Goal: Check status: Check status

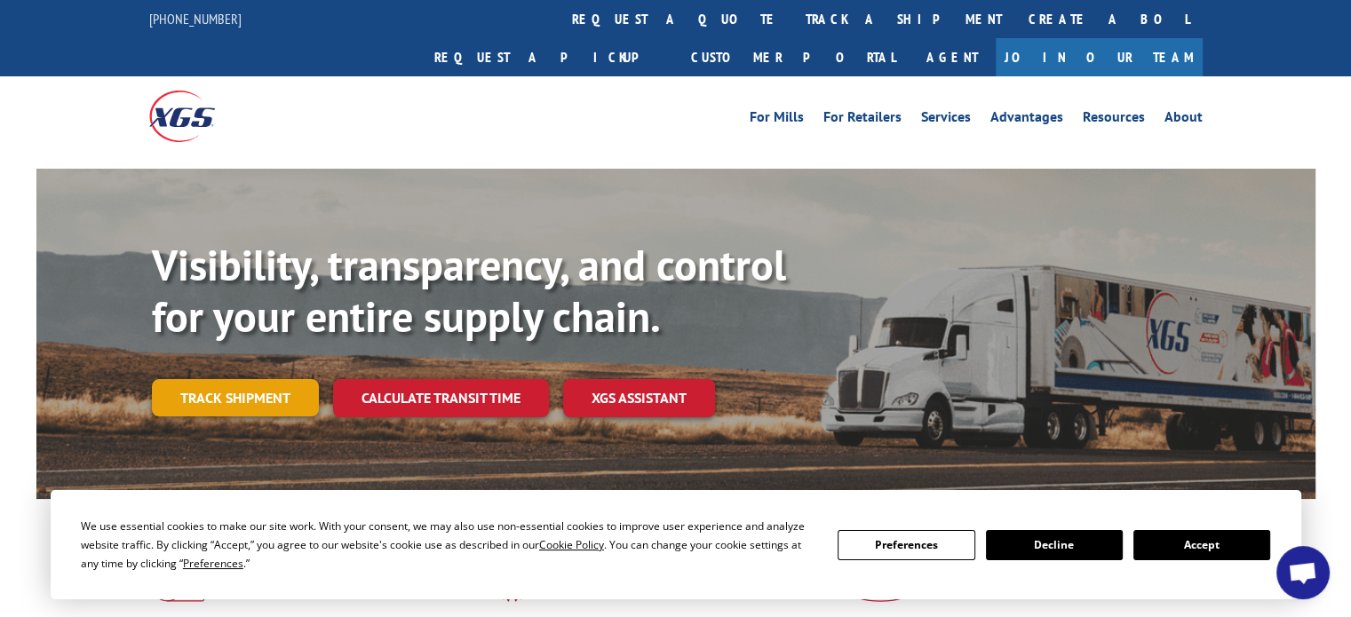
click at [259, 379] on link "Track shipment" at bounding box center [235, 397] width 167 height 37
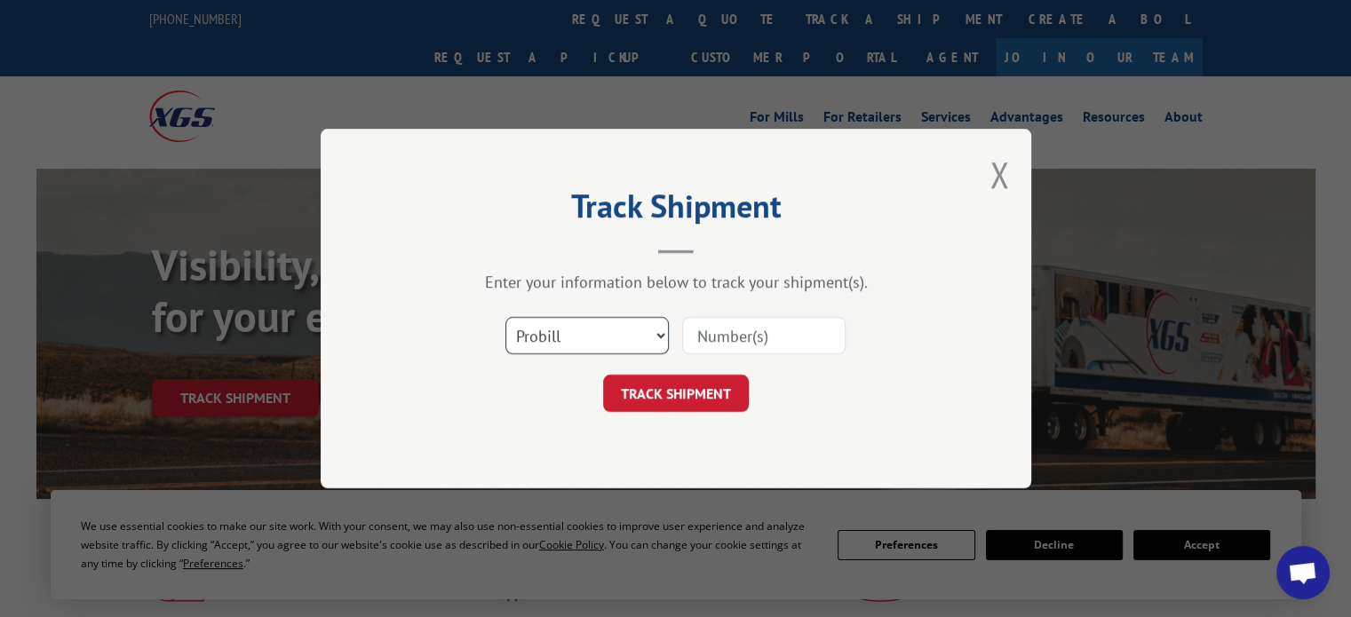
click at [642, 333] on select "Select category... Probill BOL PO" at bounding box center [586, 335] width 163 height 37
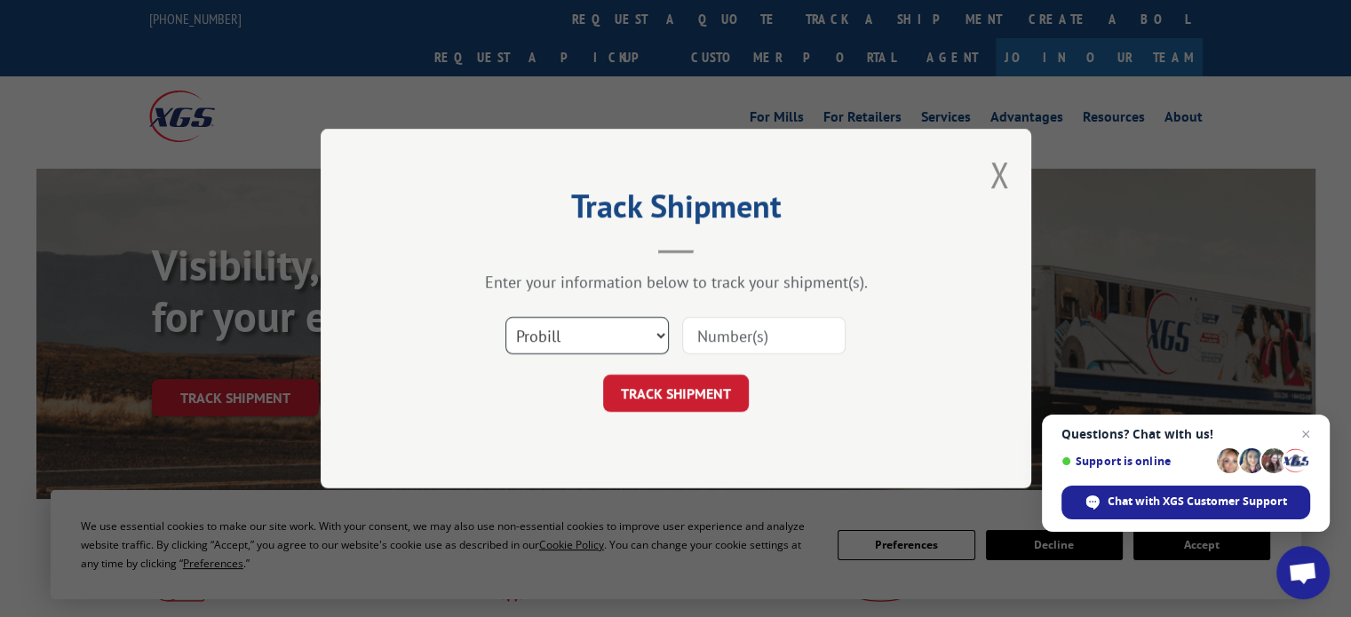
select select "bol"
click at [505, 317] on select "Select category... Probill BOL PO" at bounding box center [586, 335] width 163 height 37
paste input "3396971"
type input "3396971"
click at [654, 398] on button "TRACK SHIPMENT" at bounding box center [676, 393] width 146 height 37
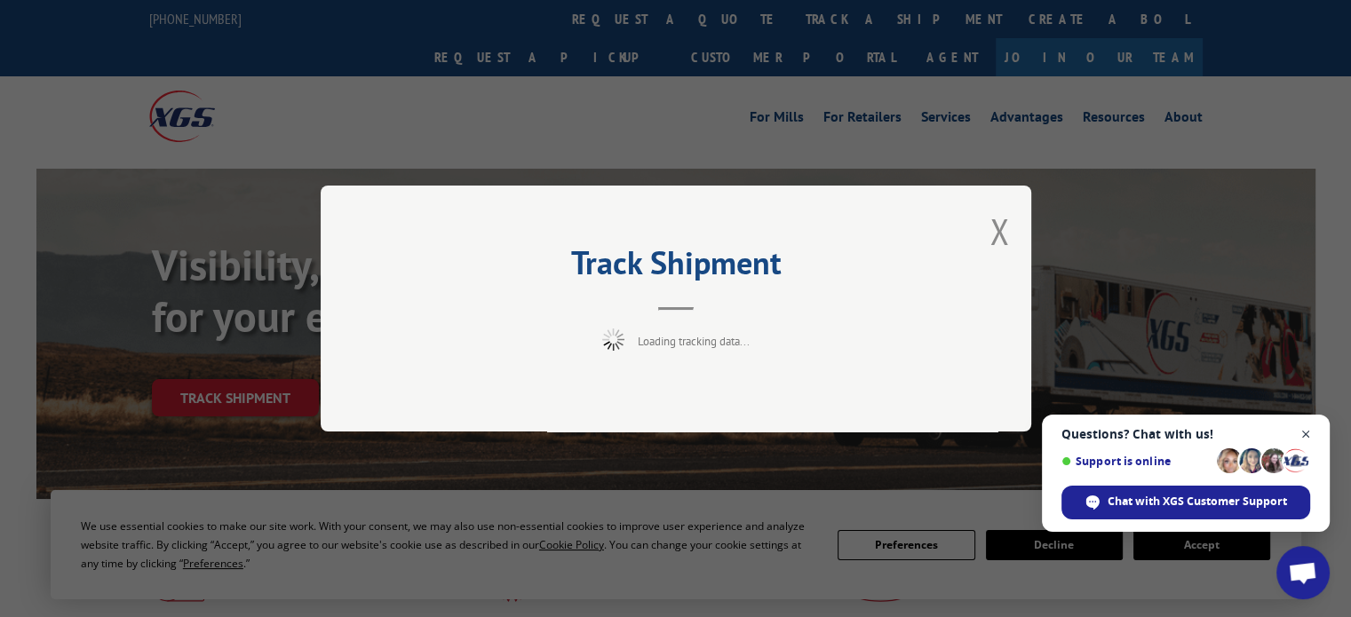
click at [1309, 432] on span "Close chat" at bounding box center [1306, 435] width 22 height 22
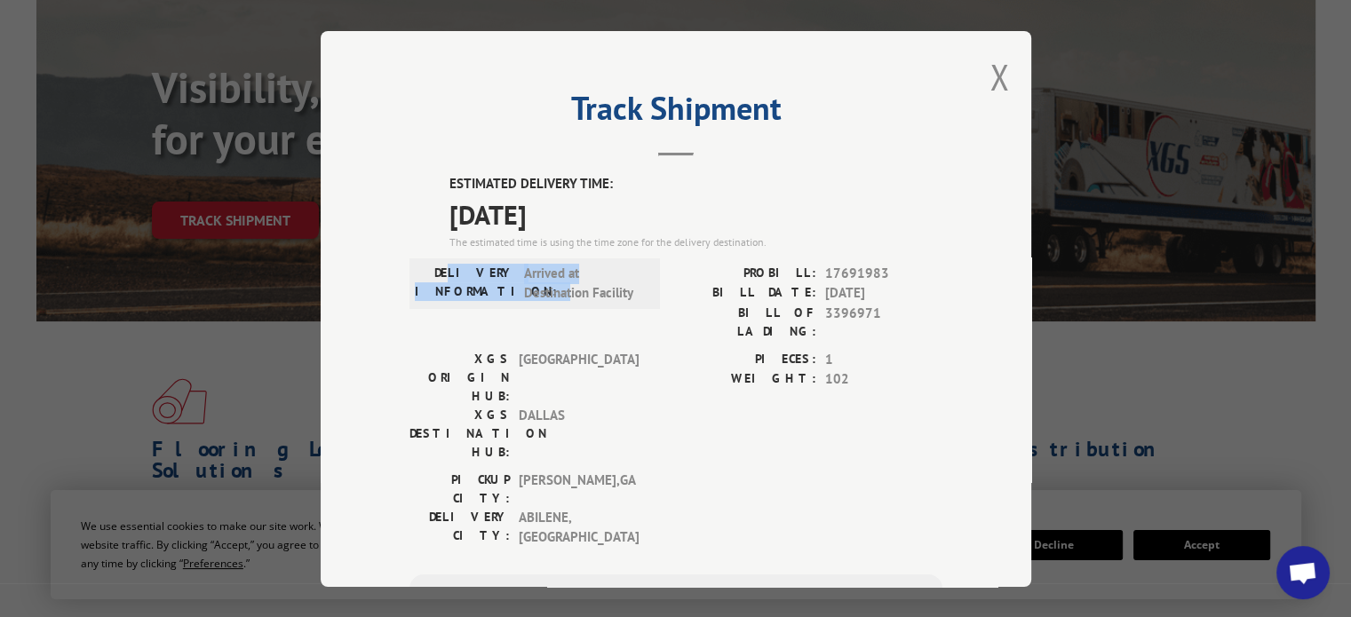
drag, startPoint x: 467, startPoint y: 267, endPoint x: 612, endPoint y: 281, distance: 145.4
click at [612, 281] on div "DELIVERY INFORMATION: Arrived at Destination Facility" at bounding box center [535, 283] width 240 height 40
click at [612, 281] on span "Arrived at Destination Facility" at bounding box center [584, 283] width 120 height 40
drag, startPoint x: 465, startPoint y: 269, endPoint x: 638, endPoint y: 302, distance: 175.4
click at [638, 302] on div "DELIVERY INFORMATION: Arrived at Destination Facility" at bounding box center [534, 283] width 250 height 51
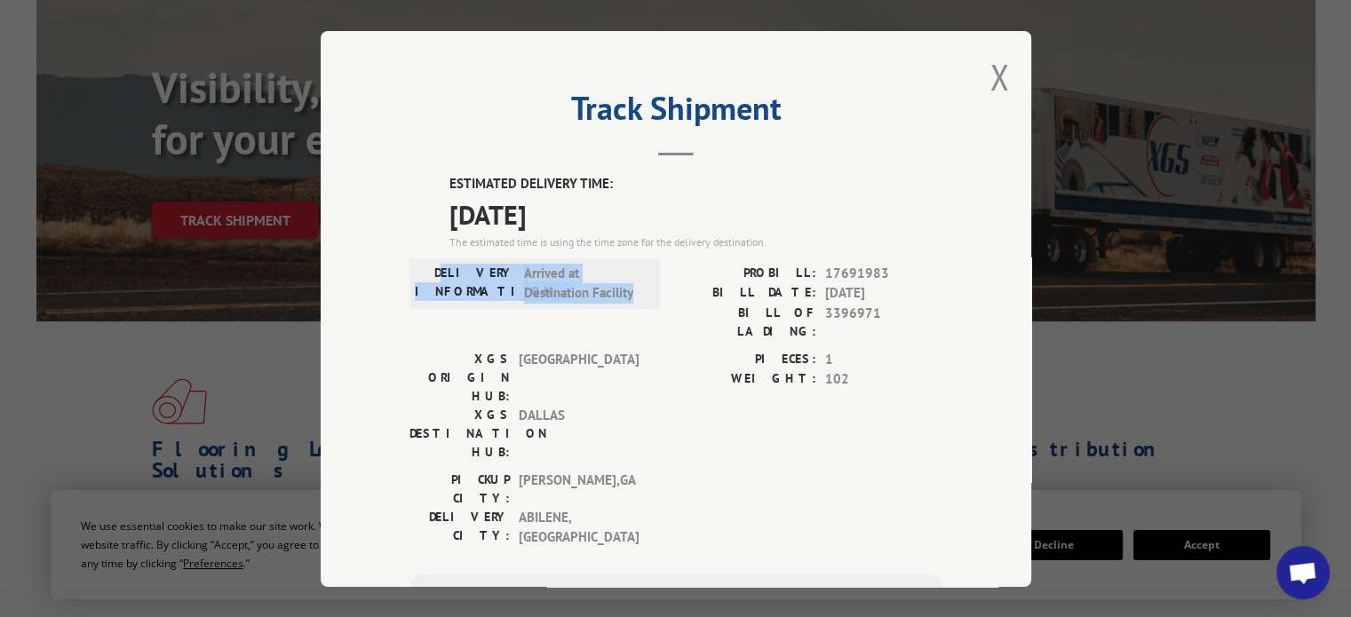
click at [638, 302] on div "DELIVERY INFORMATION: Arrived at Destination Facility" at bounding box center [534, 283] width 250 height 51
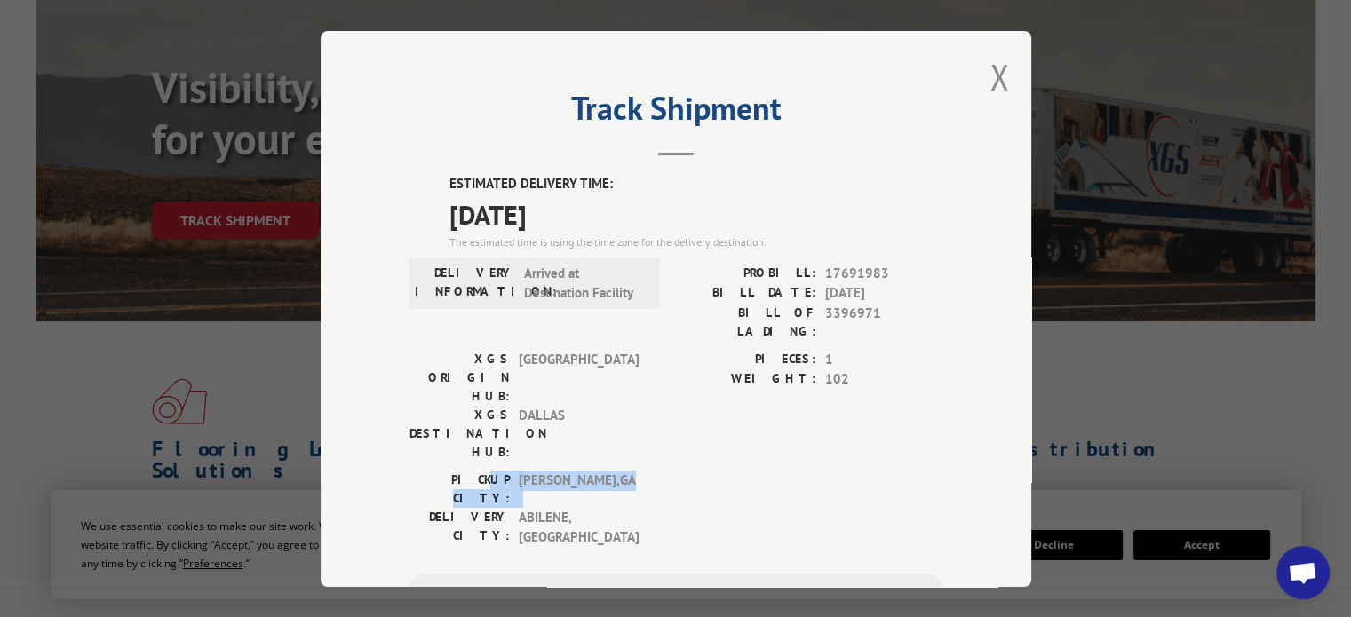
drag, startPoint x: 460, startPoint y: 416, endPoint x: 604, endPoint y: 411, distance: 143.9
click at [604, 470] on div "PICKUP CITY: [GEOGRAPHIC_DATA] , [GEOGRAPHIC_DATA]" at bounding box center [529, 488] width 240 height 37
click at [604, 470] on span "[GEOGRAPHIC_DATA] , [GEOGRAPHIC_DATA]" at bounding box center [579, 488] width 120 height 37
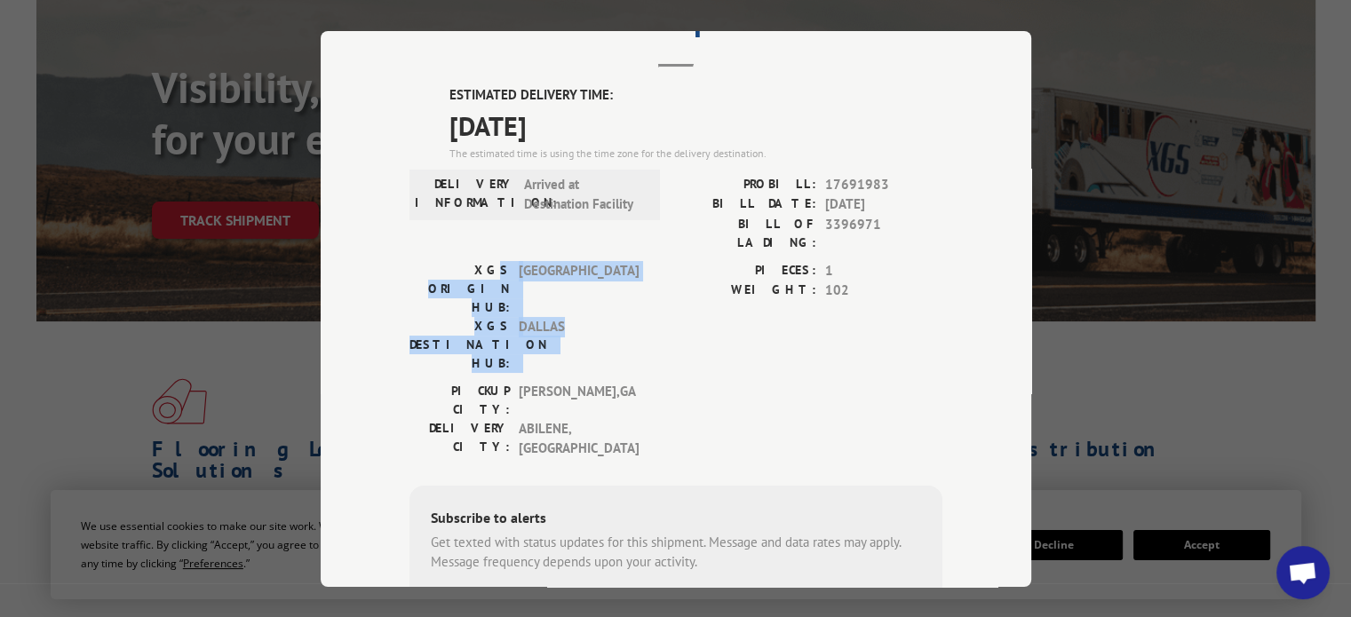
drag, startPoint x: 421, startPoint y: 245, endPoint x: 600, endPoint y: 269, distance: 181.0
click at [600, 269] on div "XGS ORIGIN HUB: TUNNEL HILL XGS DESTINATION HUB: [GEOGRAPHIC_DATA]" at bounding box center [529, 316] width 240 height 112
click at [600, 316] on span "DALLAS" at bounding box center [579, 344] width 120 height 56
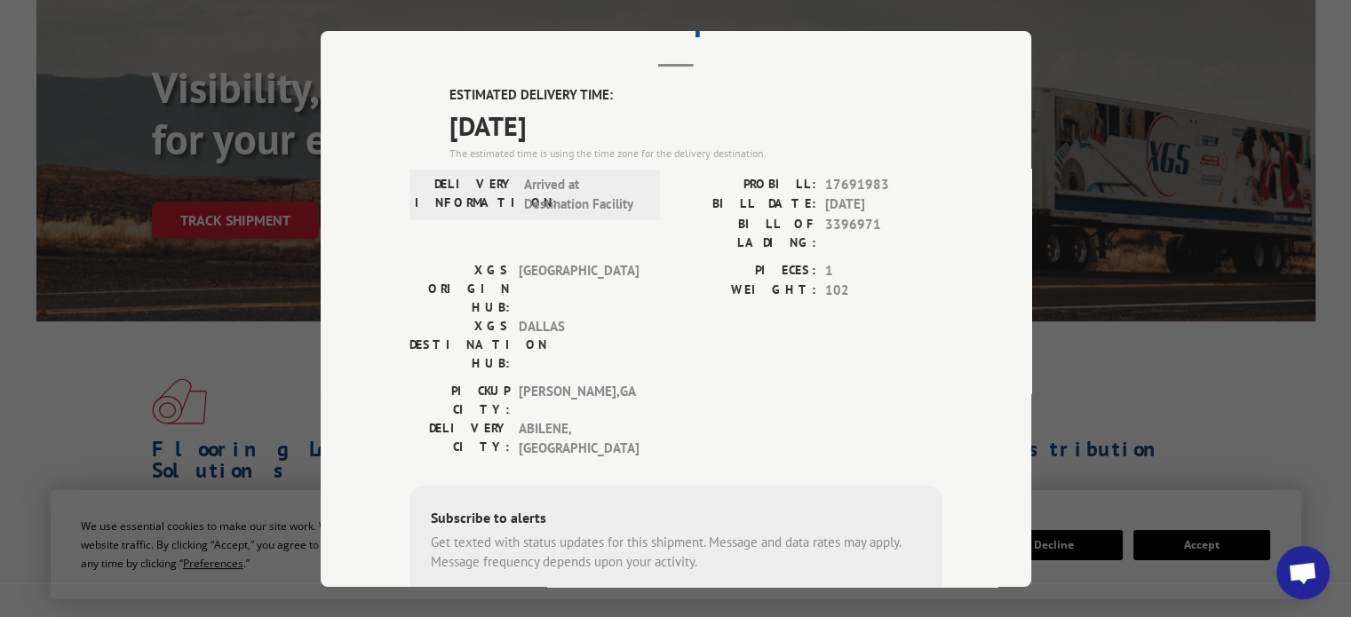
scroll to position [0, 0]
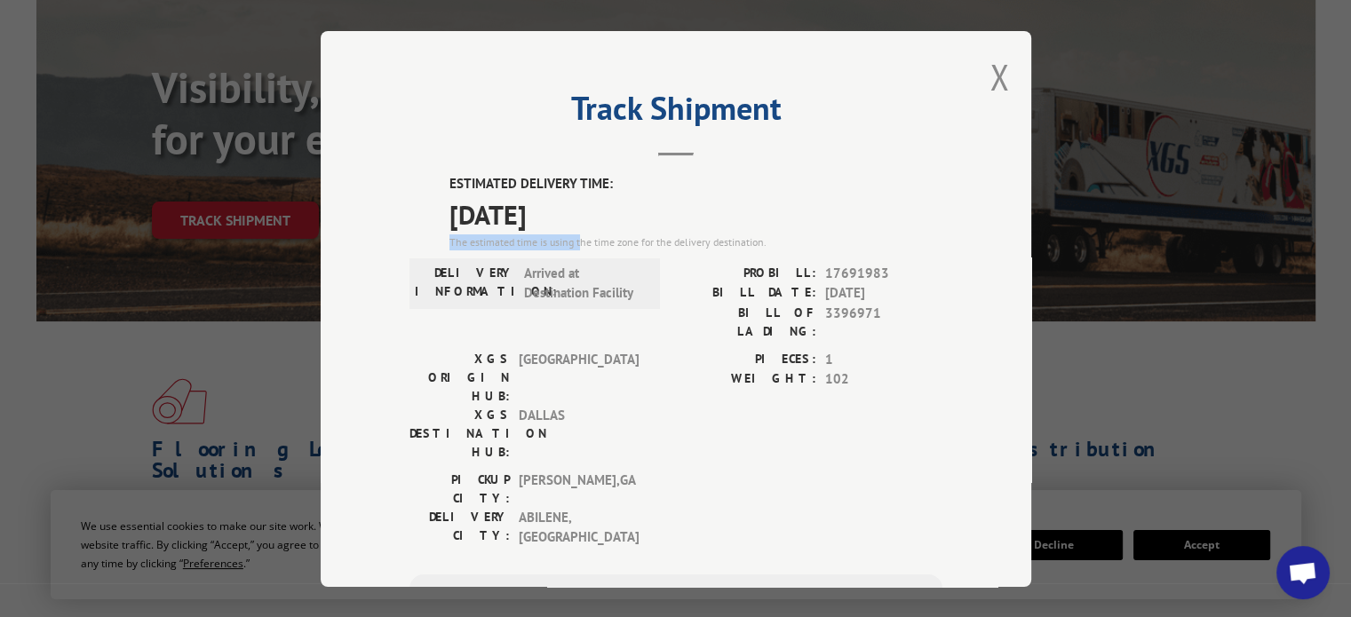
drag, startPoint x: 442, startPoint y: 234, endPoint x: 575, endPoint y: 238, distance: 133.3
click at [575, 238] on div "The estimated time is using the time zone for the delivery destination." at bounding box center [695, 242] width 493 height 16
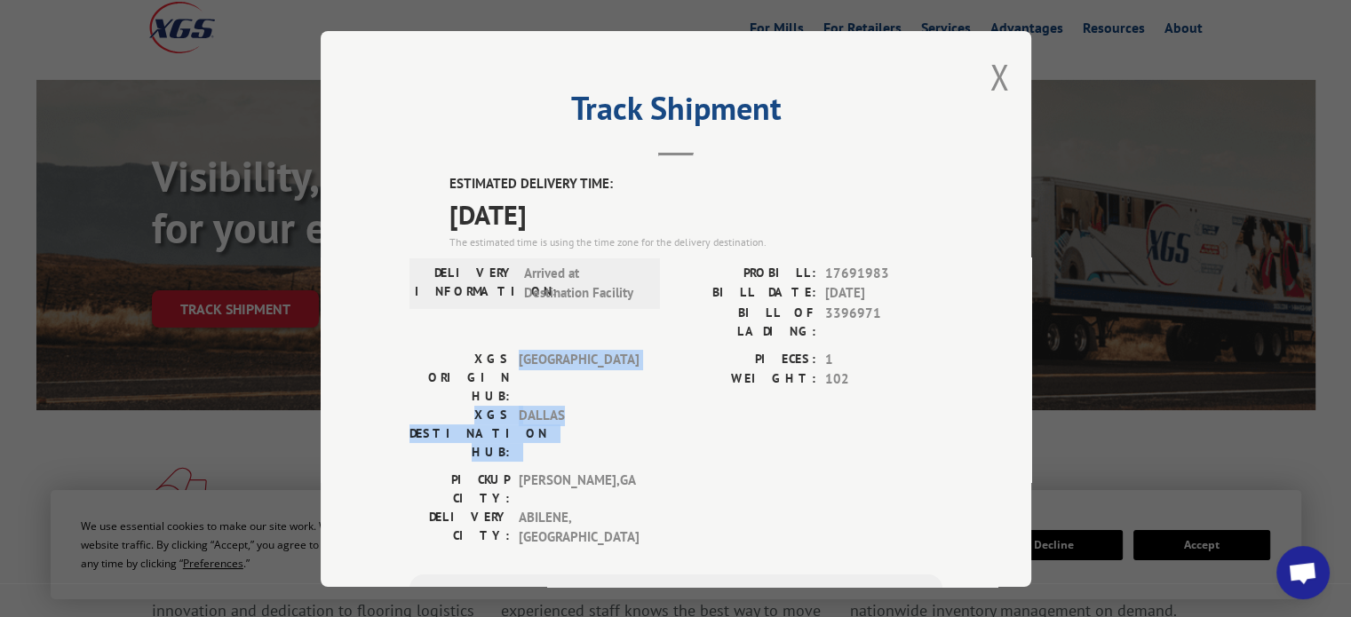
drag, startPoint x: 508, startPoint y: 344, endPoint x: 555, endPoint y: 380, distance: 59.5
click at [555, 380] on div "XGS ORIGIN HUB: TUNNEL HILL XGS DESTINATION HUB: [GEOGRAPHIC_DATA]" at bounding box center [529, 405] width 240 height 112
click at [555, 405] on span "DALLAS" at bounding box center [579, 433] width 120 height 56
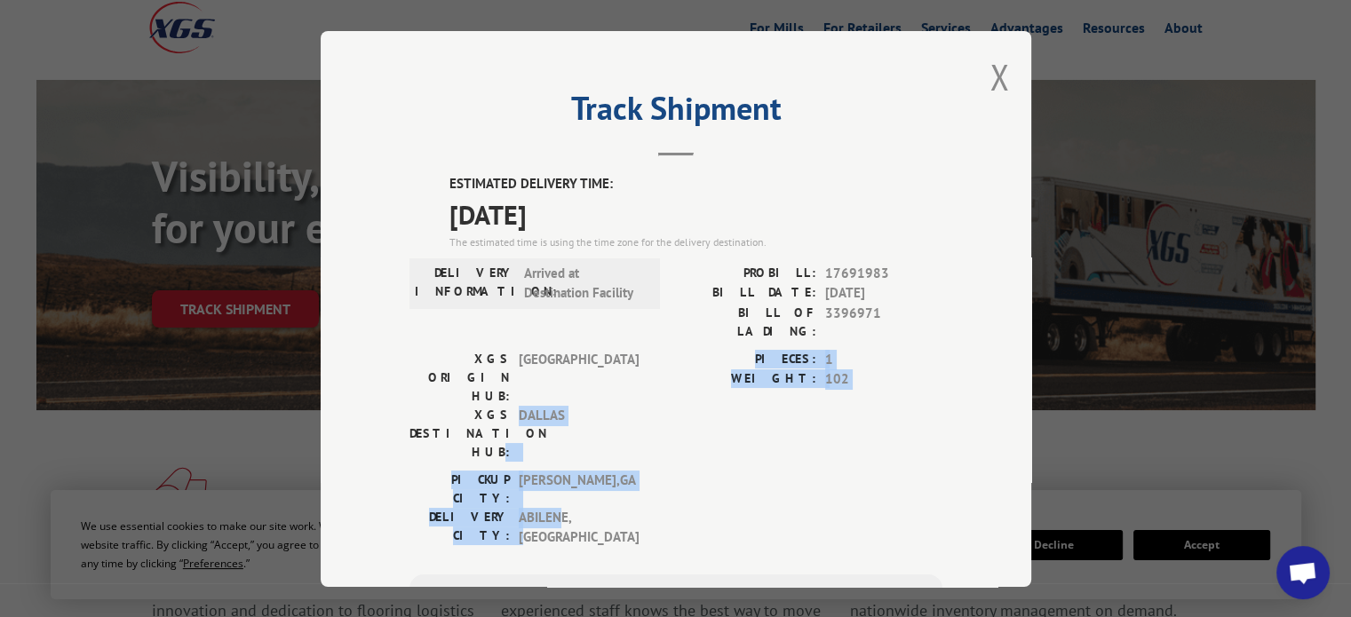
drag, startPoint x: 557, startPoint y: 424, endPoint x: 500, endPoint y: 386, distance: 68.5
click at [500, 386] on div "ESTIMATED DELIVERY TIME: [DATE] The estimated time is using the time zone for t…" at bounding box center [675, 494] width 533 height 641
click at [500, 405] on label "XGS DESTINATION HUB:" at bounding box center [459, 433] width 100 height 56
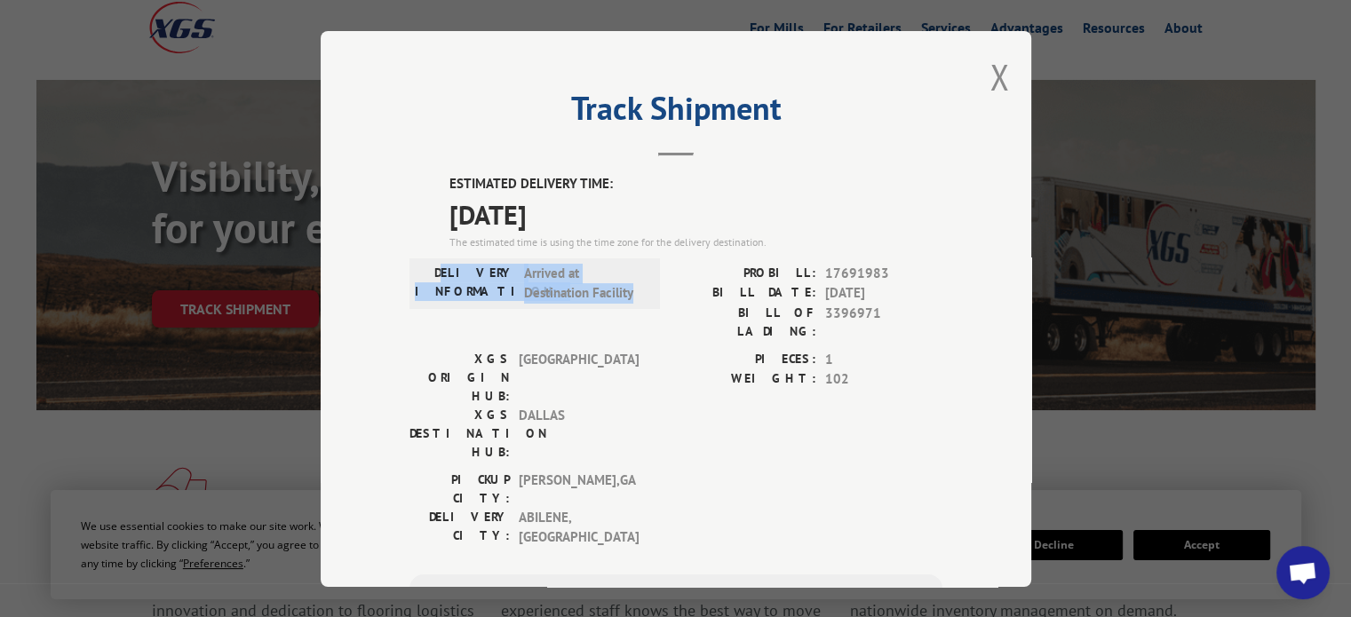
drag, startPoint x: 465, startPoint y: 273, endPoint x: 630, endPoint y: 304, distance: 167.0
click at [630, 304] on div "DELIVERY INFORMATION: Arrived at Destination Facility" at bounding box center [534, 283] width 250 height 51
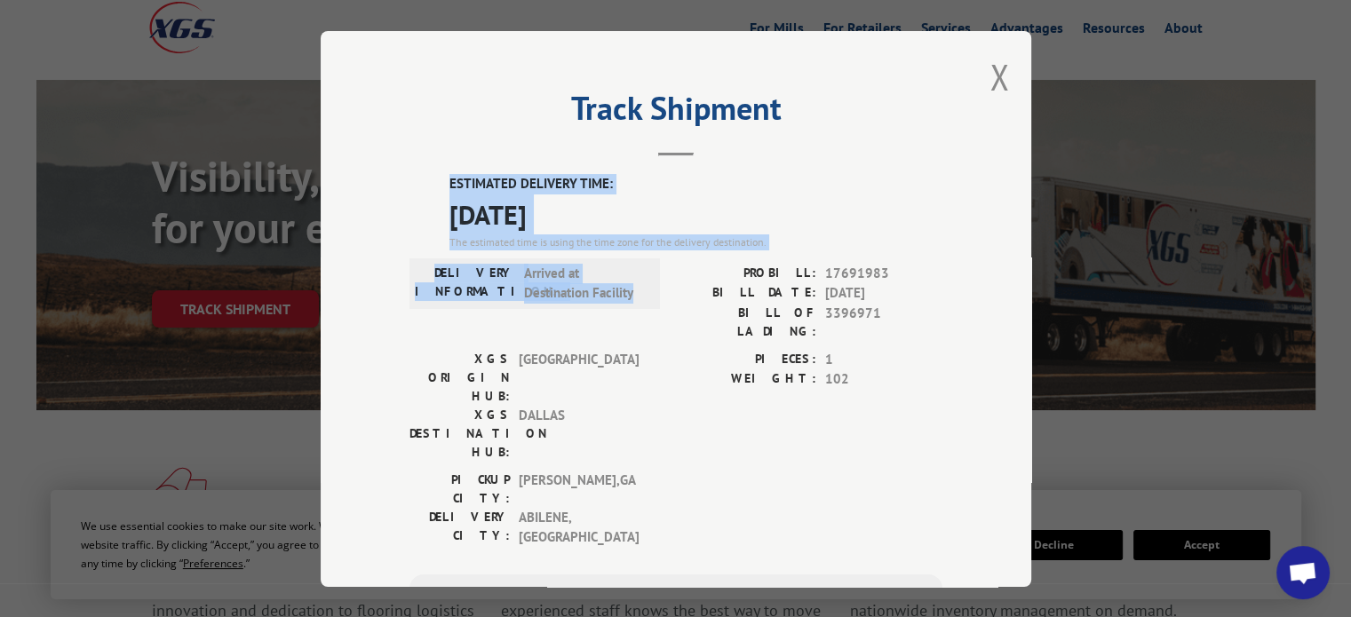
drag, startPoint x: 637, startPoint y: 287, endPoint x: 440, endPoint y: 178, distance: 225.4
click at [440, 178] on div "ESTIMATED DELIVERY TIME: [DATE] The estimated time is using the time zone for t…" at bounding box center [675, 494] width 533 height 641
drag, startPoint x: 438, startPoint y: 169, endPoint x: 632, endPoint y: 290, distance: 229.4
click at [632, 290] on div "Track Shipment ESTIMATED DELIVERY TIME: [DATE] The estimated time is using the …" at bounding box center [676, 309] width 710 height 556
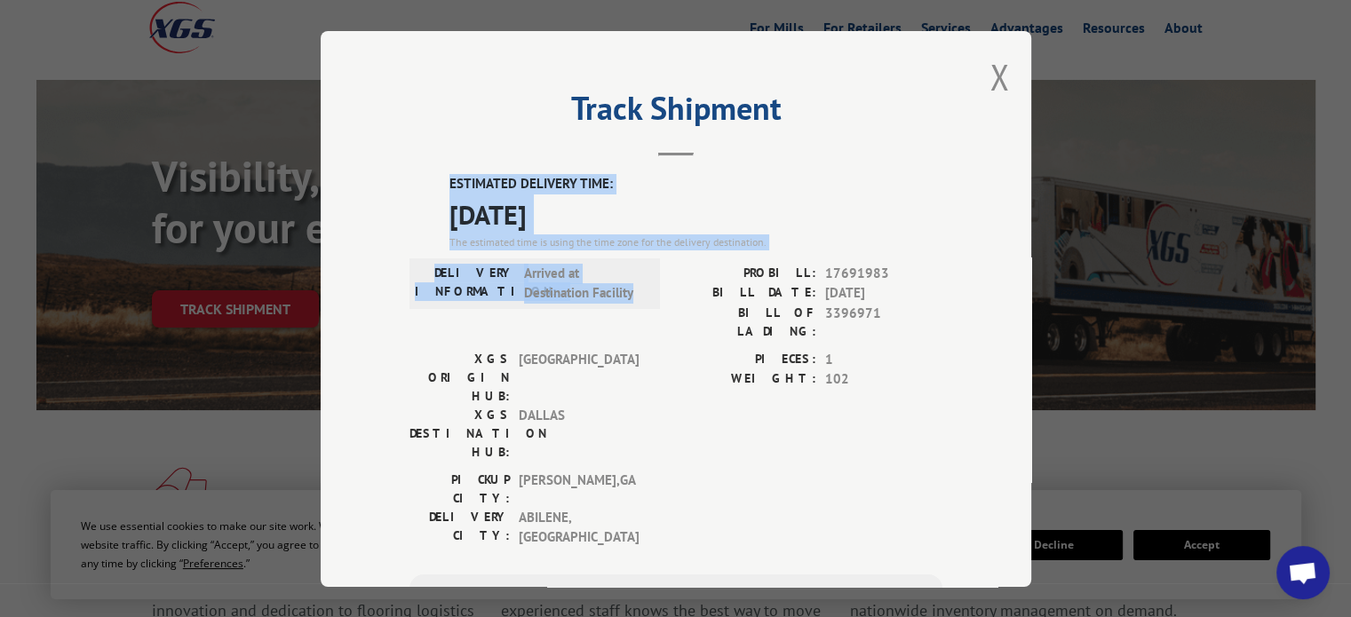
click at [632, 290] on span "Arrived at Destination Facility" at bounding box center [584, 283] width 120 height 40
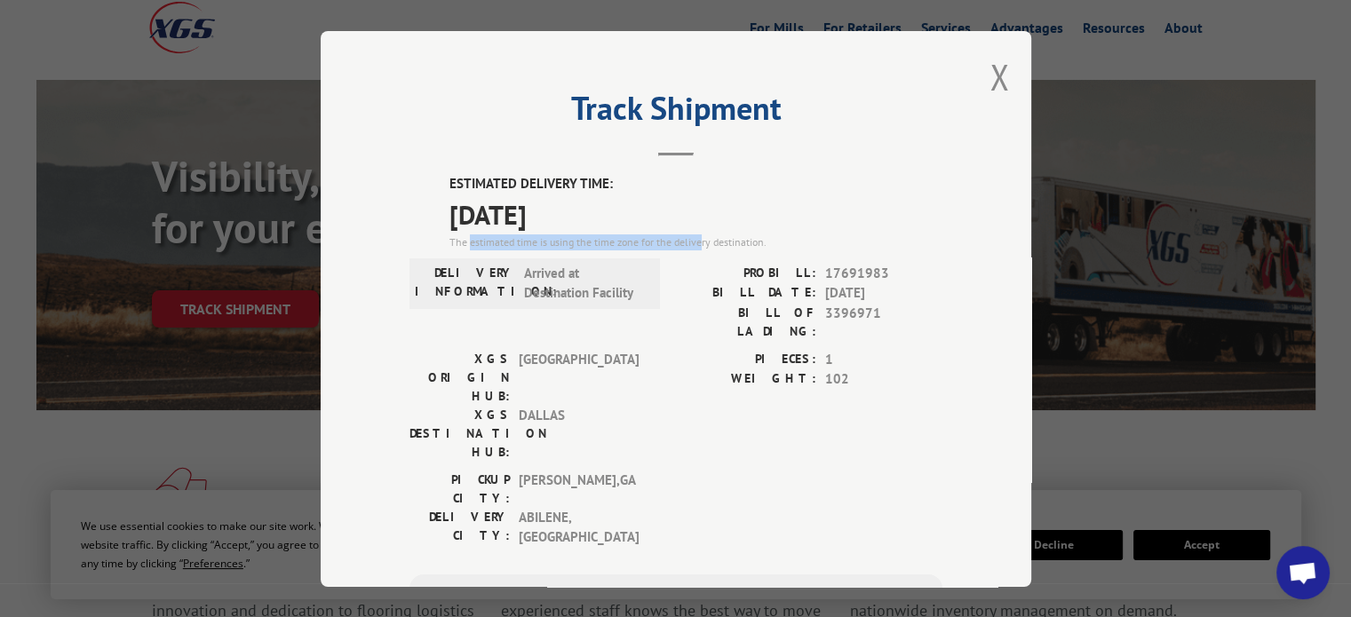
drag, startPoint x: 696, startPoint y: 241, endPoint x: 463, endPoint y: 242, distance: 233.5
click at [463, 242] on div "The estimated time is using the time zone for the delivery destination." at bounding box center [695, 242] width 493 height 16
click at [859, 313] on span "3396971" at bounding box center [883, 321] width 117 height 37
click at [998, 74] on button "Close modal" at bounding box center [999, 76] width 20 height 47
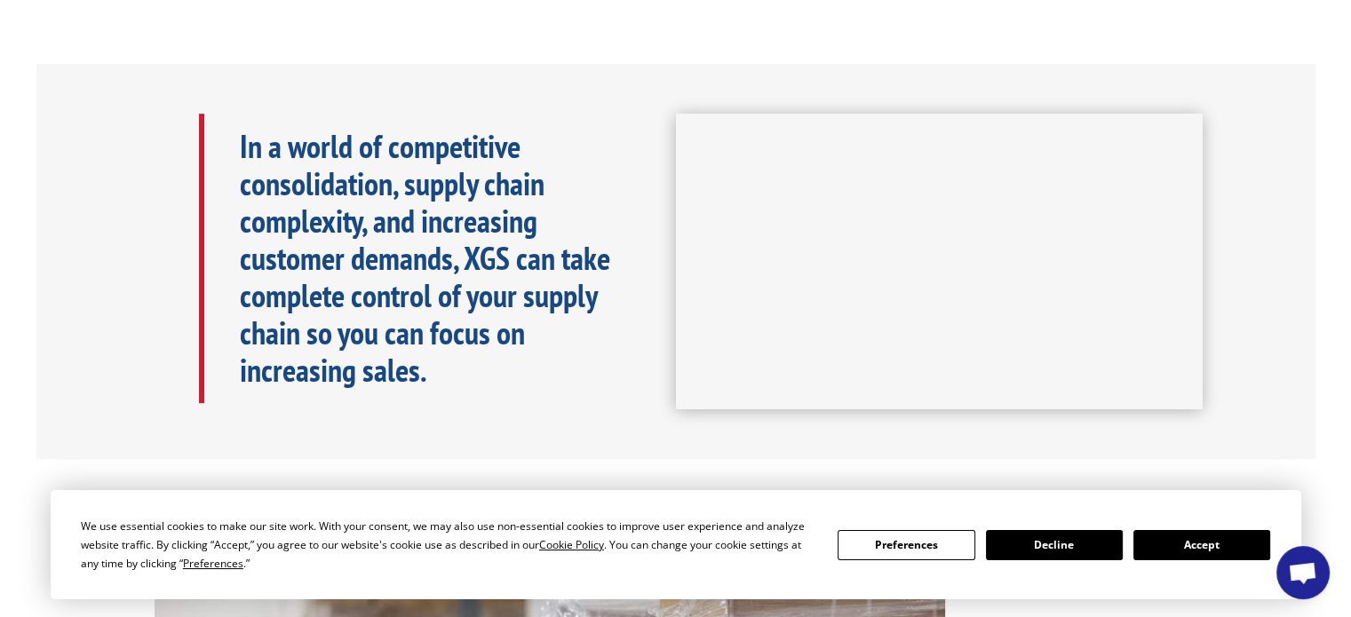
scroll to position [1066, 0]
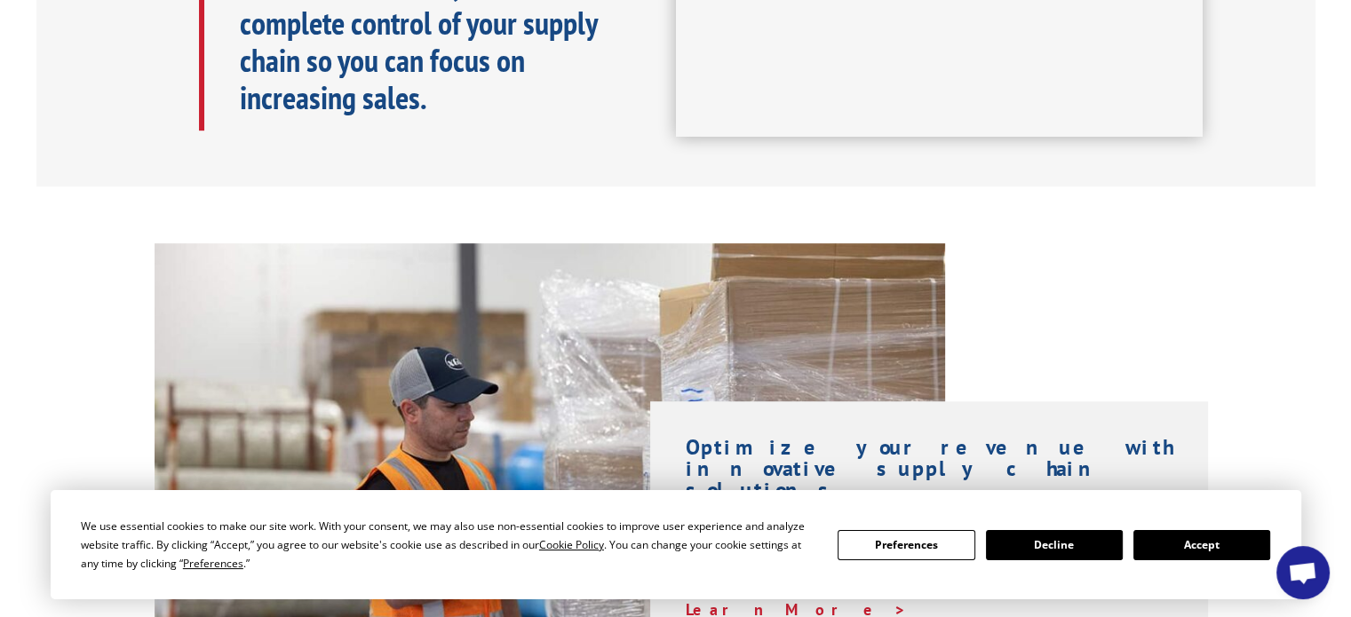
click at [1183, 551] on button "Accept" at bounding box center [1201, 545] width 137 height 30
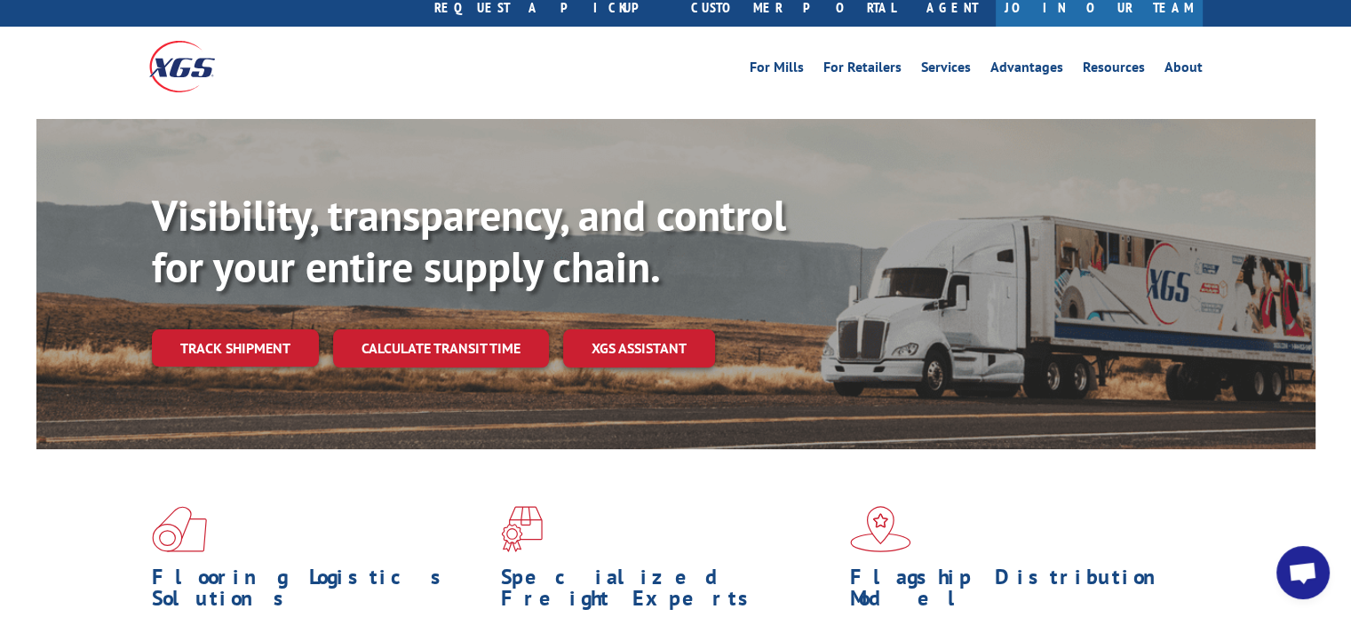
scroll to position [0, 0]
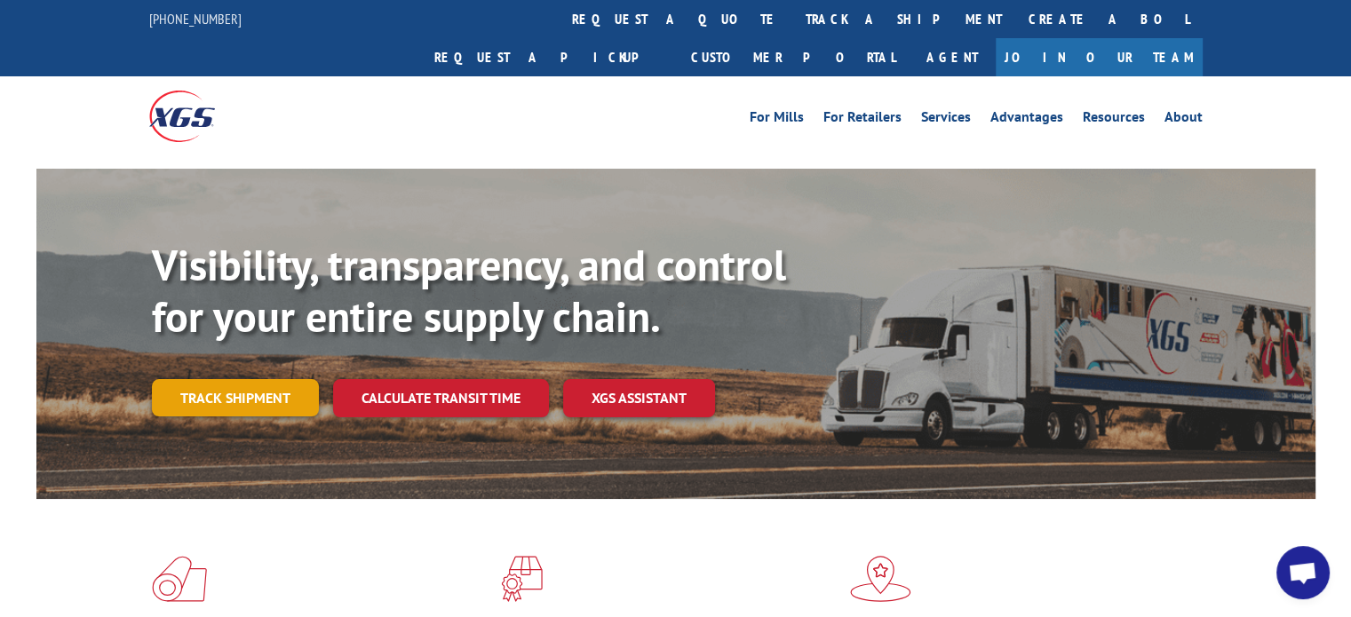
click at [222, 379] on link "Track shipment" at bounding box center [235, 397] width 167 height 37
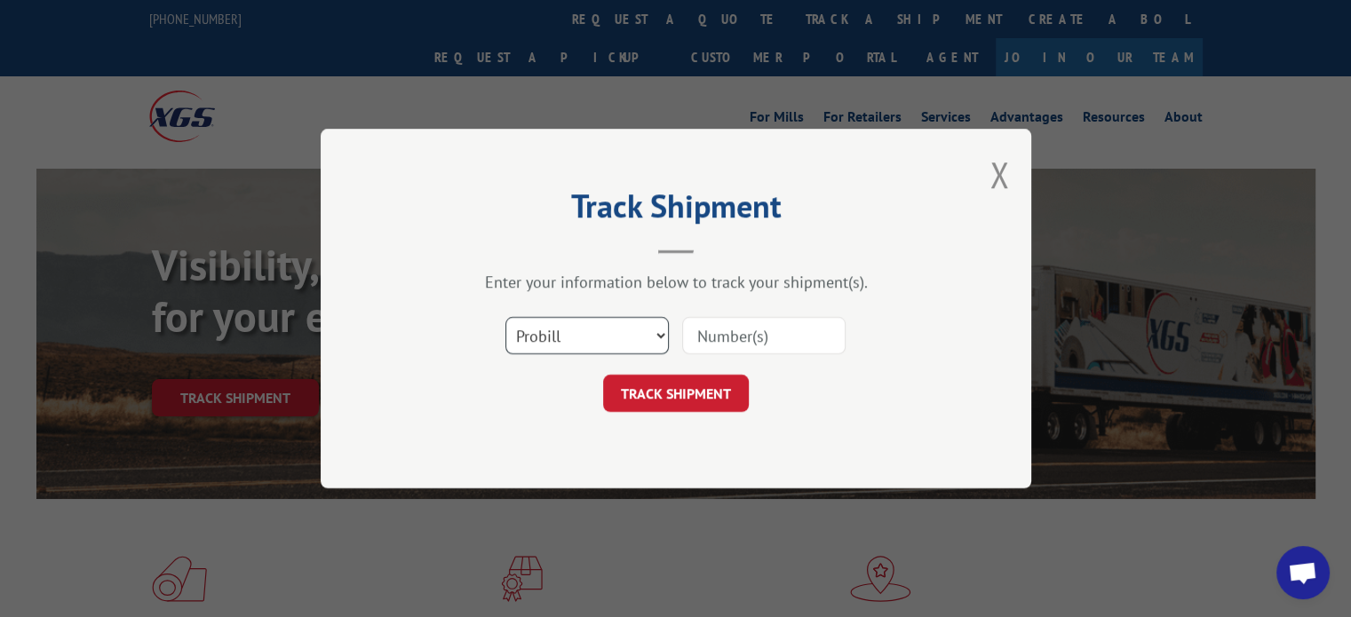
click at [528, 337] on select "Select category... Probill BOL PO" at bounding box center [586, 335] width 163 height 37
select select "bol"
click at [505, 317] on select "Select category... Probill BOL PO" at bounding box center [586, 335] width 163 height 37
click at [710, 334] on input at bounding box center [763, 335] width 163 height 37
paste input "3396971"
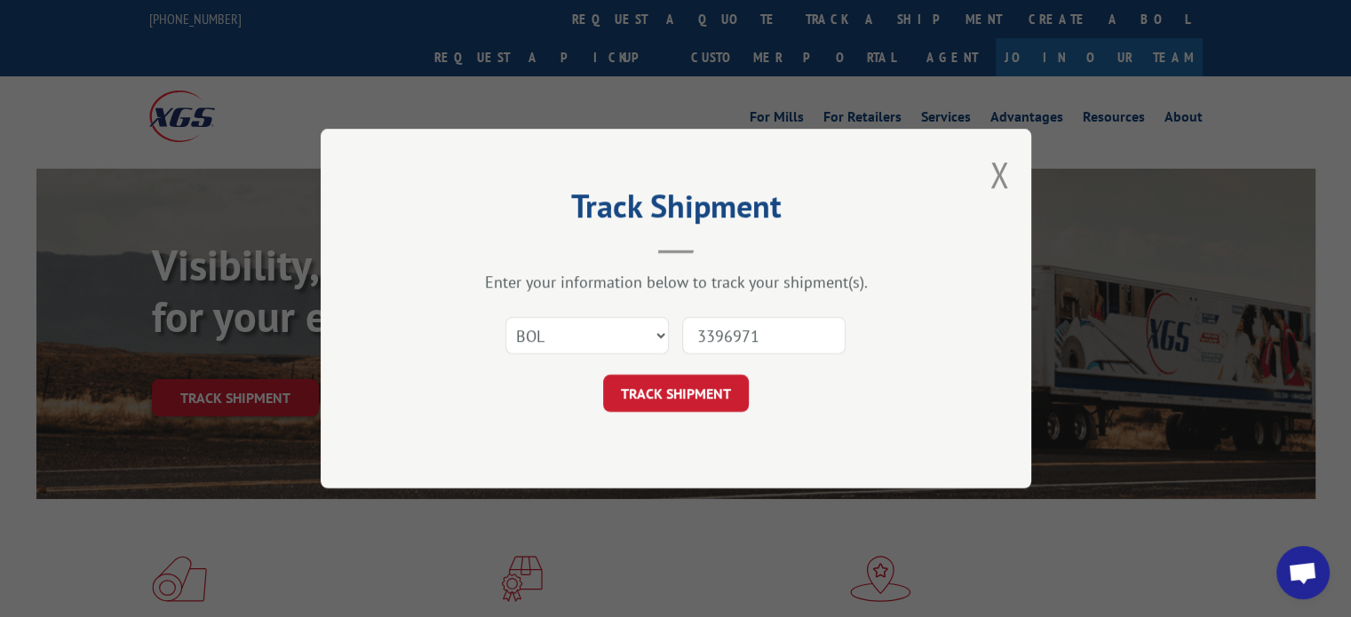
type input "3396971"
click at [686, 412] on div "Track Shipment Enter your information below to track your shipment(s). Select c…" at bounding box center [676, 309] width 710 height 360
click at [690, 391] on button "TRACK SHIPMENT" at bounding box center [676, 393] width 146 height 37
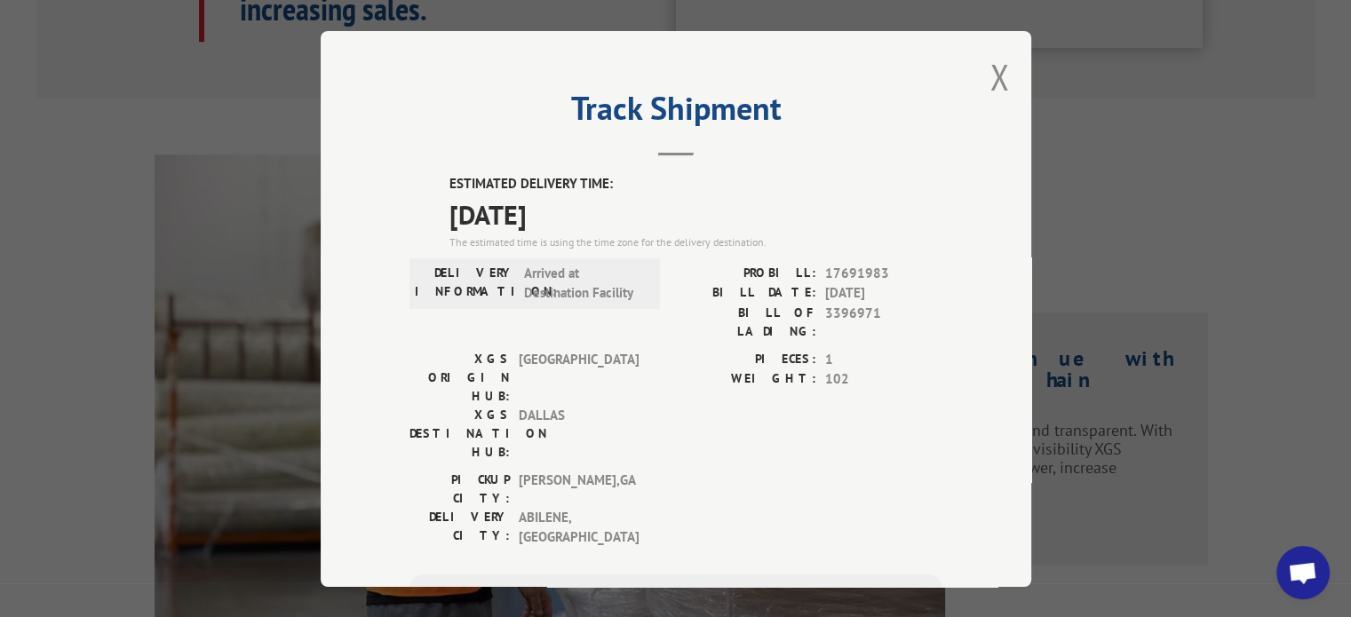
drag, startPoint x: 565, startPoint y: 224, endPoint x: 613, endPoint y: 175, distance: 68.4
click at [577, 221] on span "[DATE]" at bounding box center [695, 214] width 493 height 40
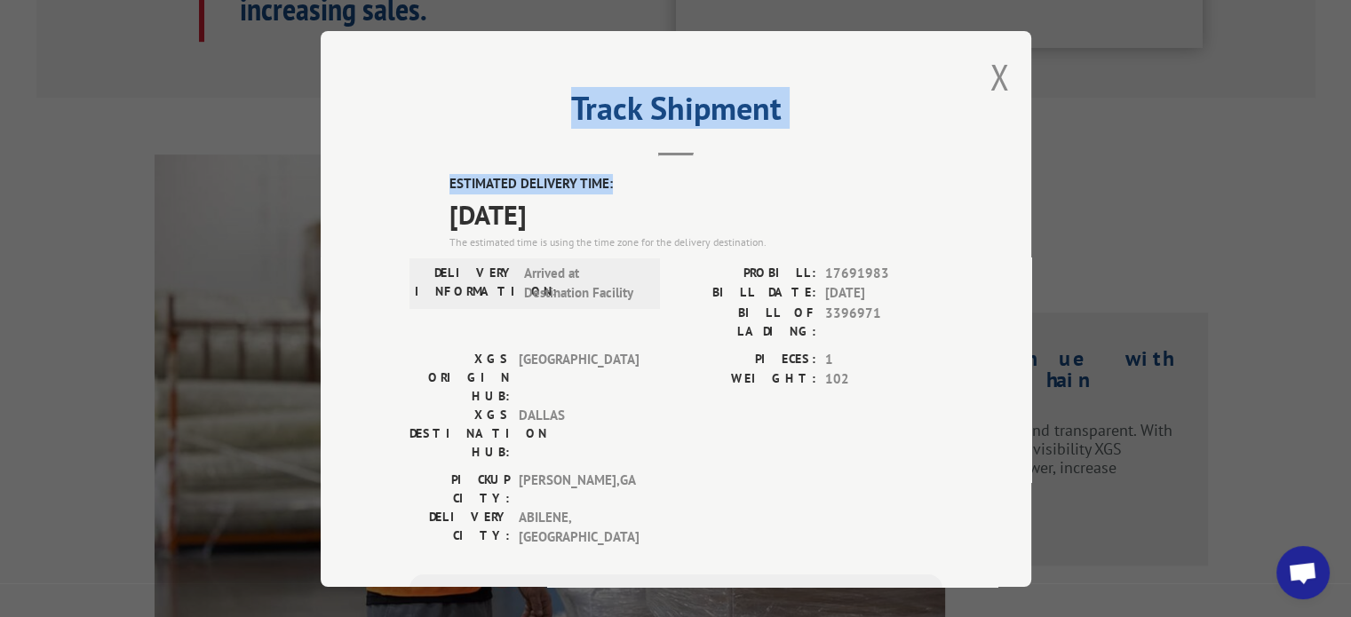
drag, startPoint x: 646, startPoint y: 134, endPoint x: 657, endPoint y: 162, distance: 30.7
click at [666, 186] on div "Track Shipment ESTIMATED DELIVERY TIME: [DATE] The estimated time is using the …" at bounding box center [676, 309] width 710 height 556
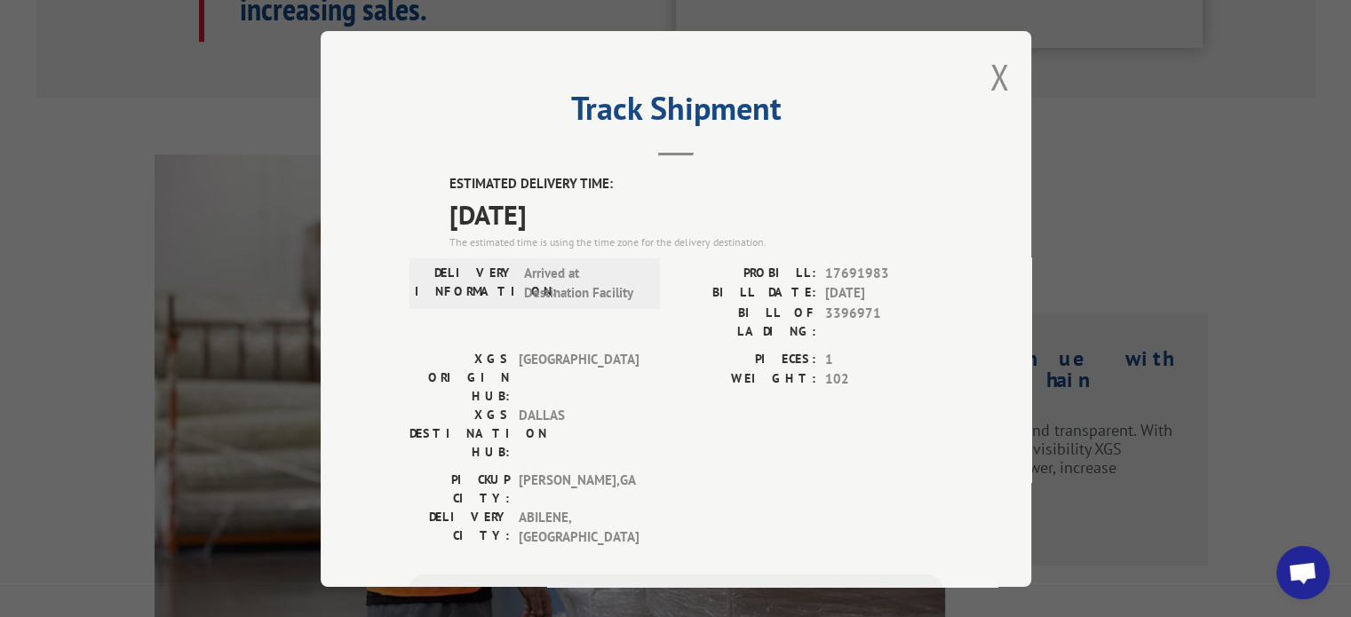
click at [637, 107] on h2 "Track Shipment" at bounding box center [675, 113] width 533 height 34
